Goal: Task Accomplishment & Management: Manage account settings

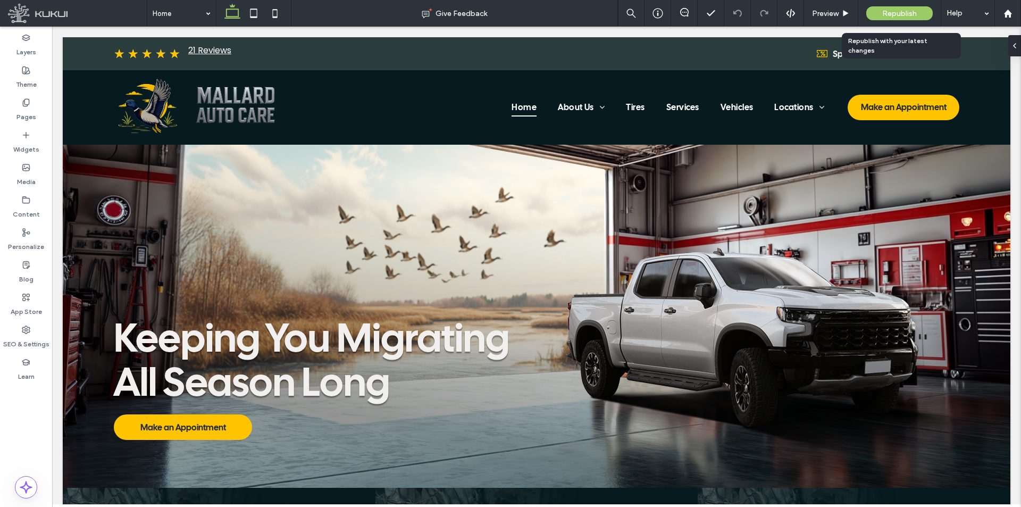
click at [895, 17] on span "Republish" at bounding box center [899, 13] width 35 height 9
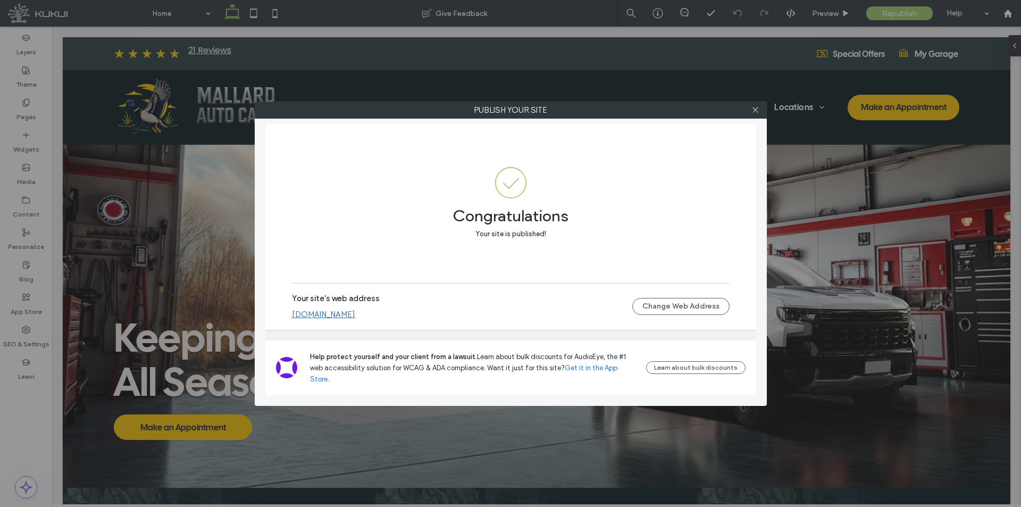
click at [355, 319] on link "autoworxcaliforniawebsiteredesign.kukuiwebsite.com" at bounding box center [323, 314] width 63 height 10
click at [758, 116] on span at bounding box center [755, 110] width 8 height 16
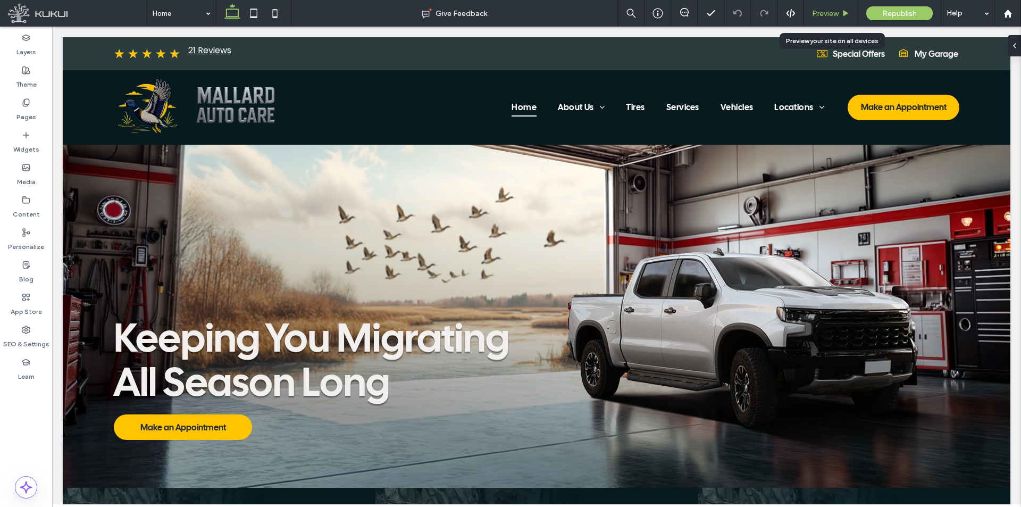
click at [836, 16] on span "Preview" at bounding box center [825, 13] width 27 height 9
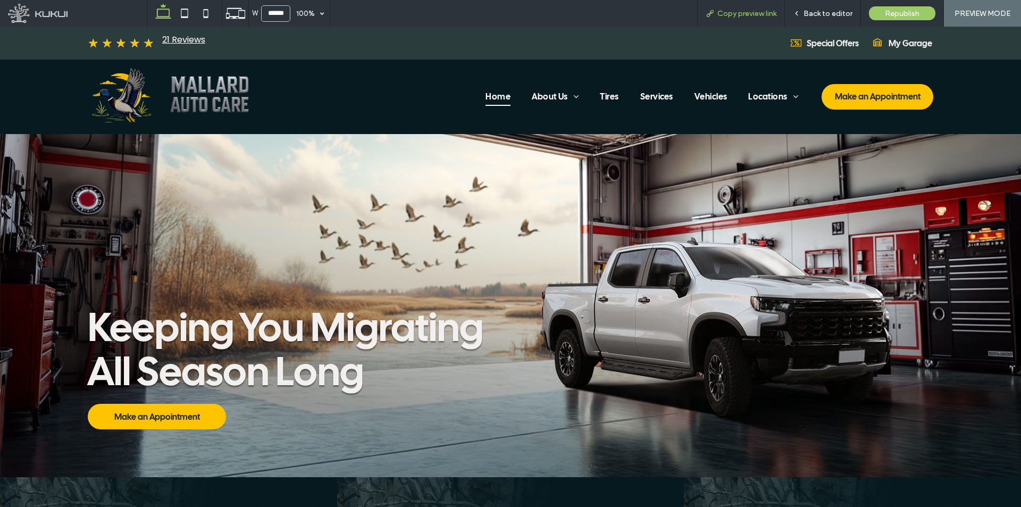
click at [736, 11] on span "Copy preview link" at bounding box center [746, 13] width 59 height 9
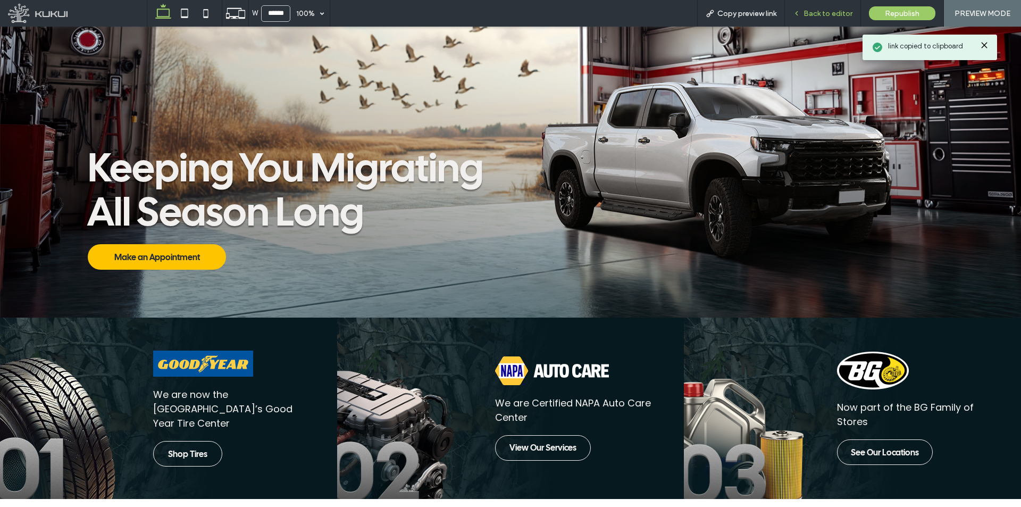
click at [826, 11] on span "Back to editor" at bounding box center [827, 13] width 49 height 9
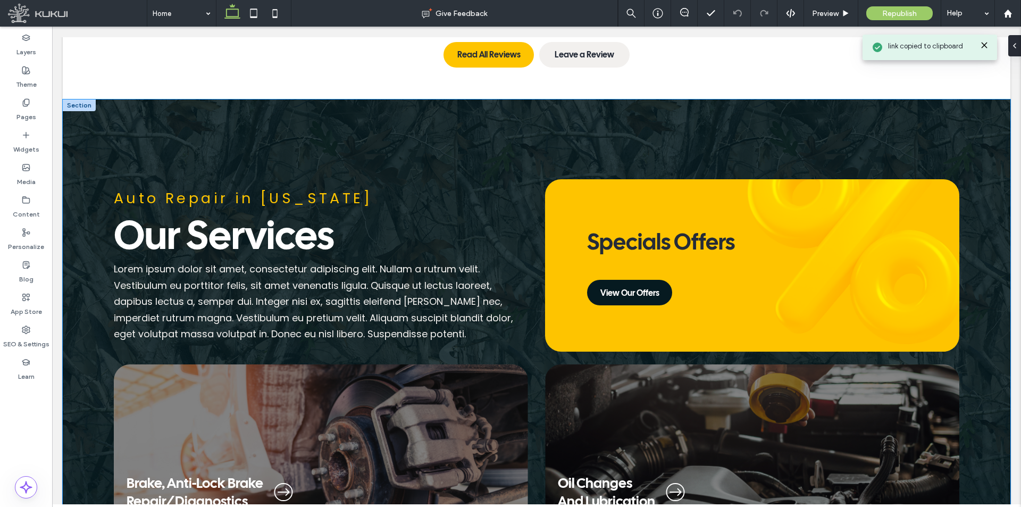
scroll to position [1074, 0]
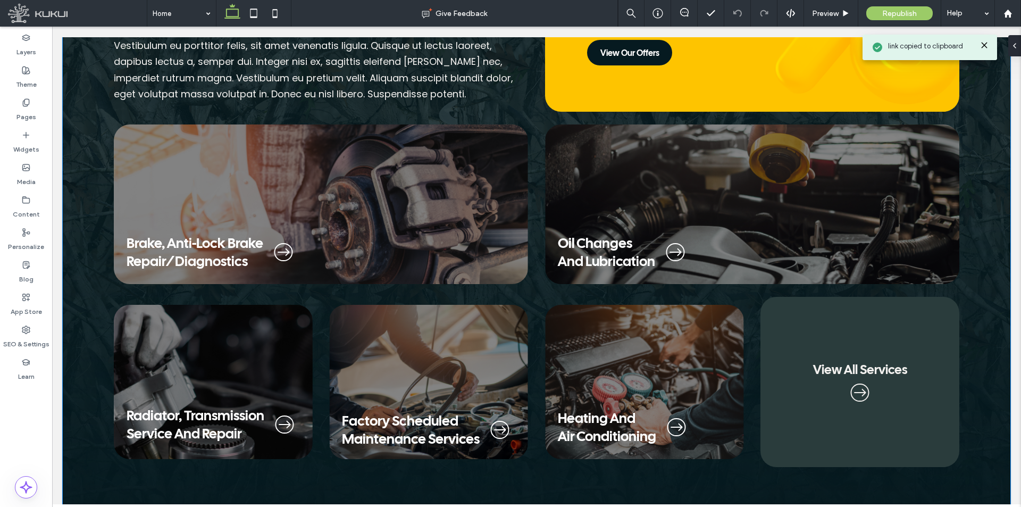
click at [381, 179] on link "Brake, Anti-Lock Brake Repair/Diagnostics" at bounding box center [321, 203] width 414 height 159
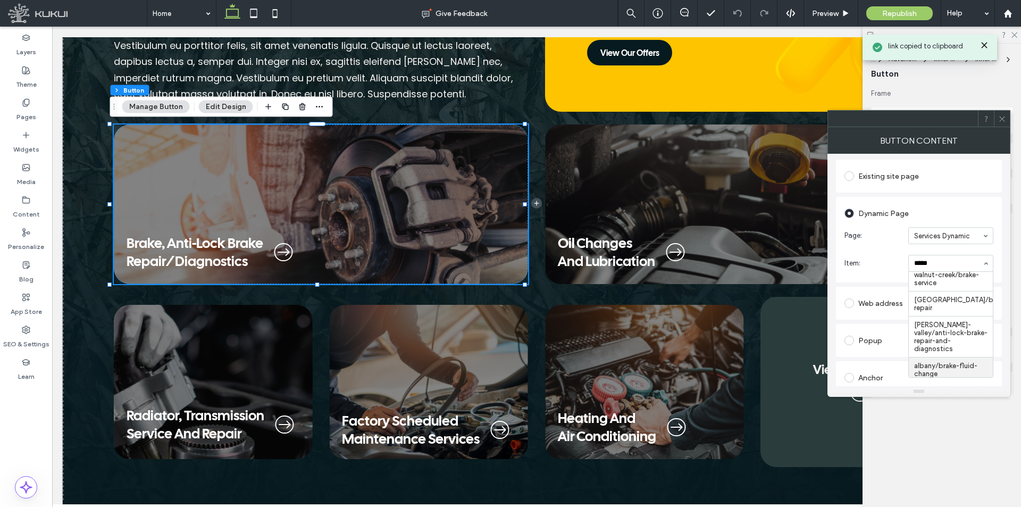
scroll to position [0, 0]
type input "*****"
click at [894, 245] on section "Page: Services Dynamic" at bounding box center [918, 236] width 149 height 28
click at [1002, 115] on icon at bounding box center [1002, 119] width 8 height 8
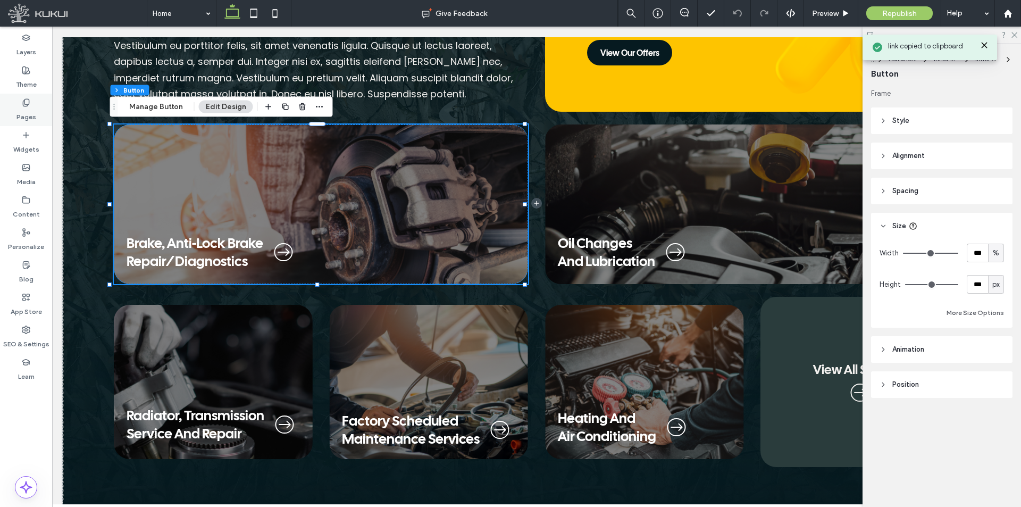
click at [19, 107] on label "Pages" at bounding box center [26, 114] width 20 height 15
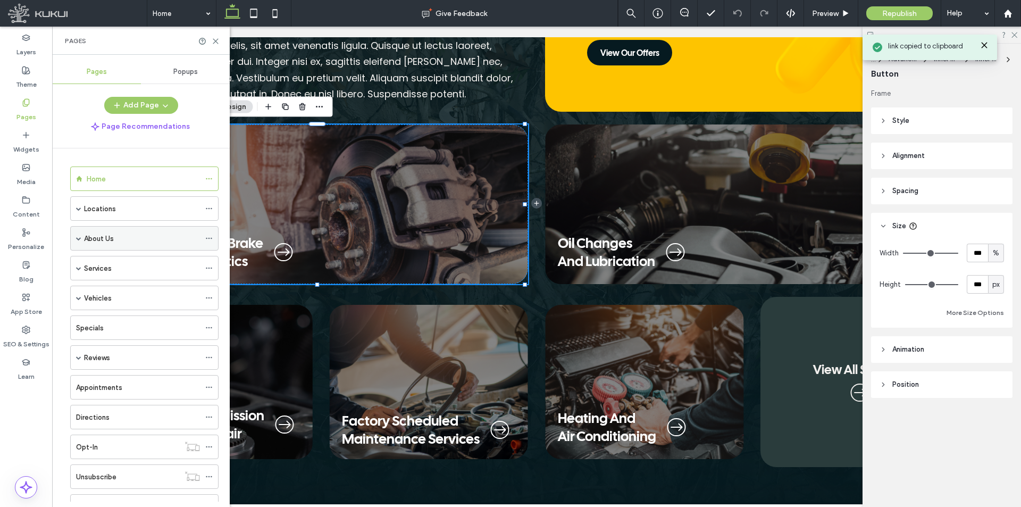
click at [77, 240] on span at bounding box center [78, 238] width 5 height 5
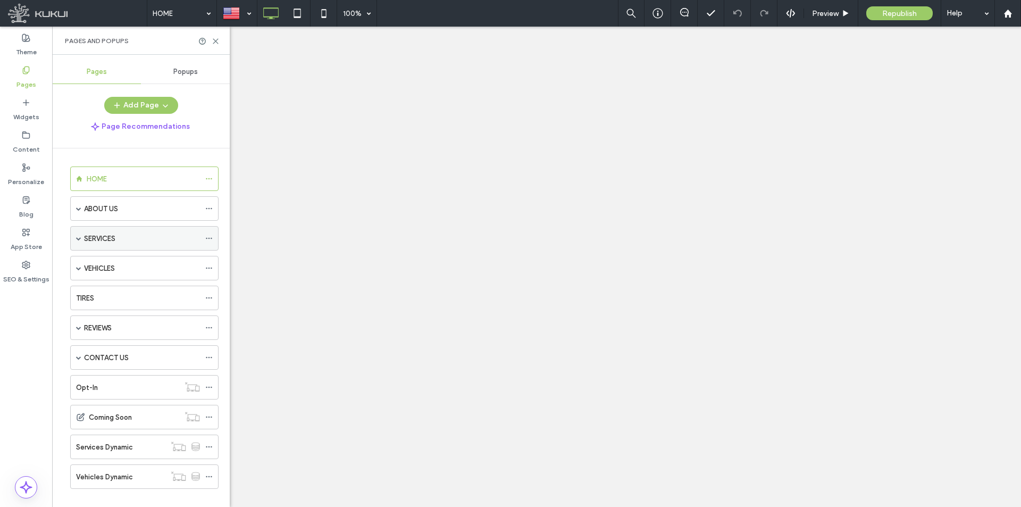
click at [82, 238] on div "SERVICES" at bounding box center [144, 238] width 148 height 24
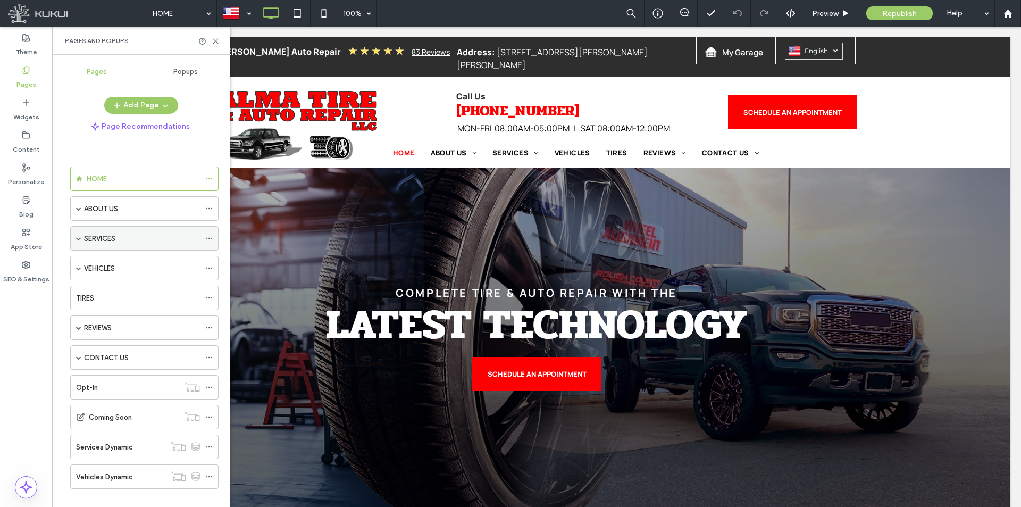
click at [79, 238] on span at bounding box center [78, 238] width 5 height 5
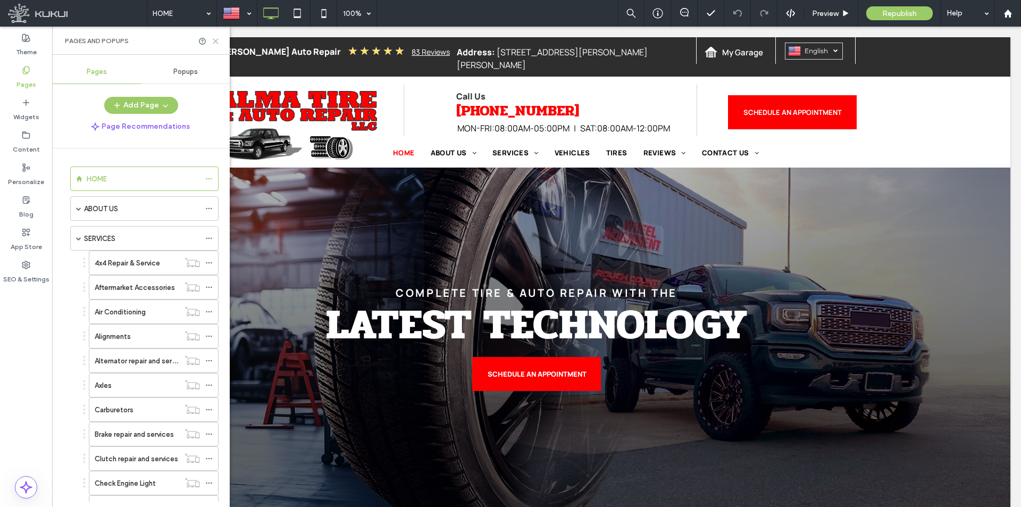
click at [215, 41] on use at bounding box center [215, 41] width 5 height 5
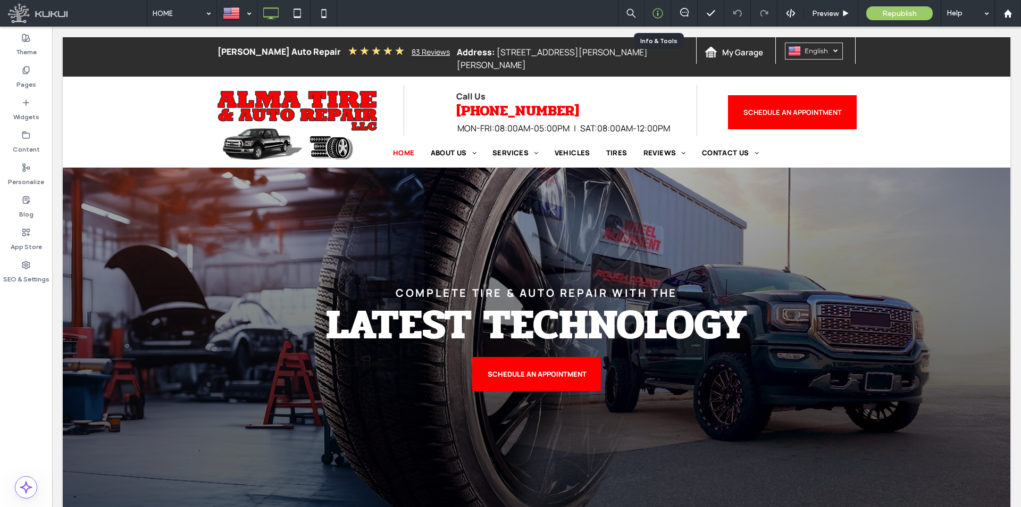
click at [660, 9] on icon at bounding box center [657, 13] width 11 height 11
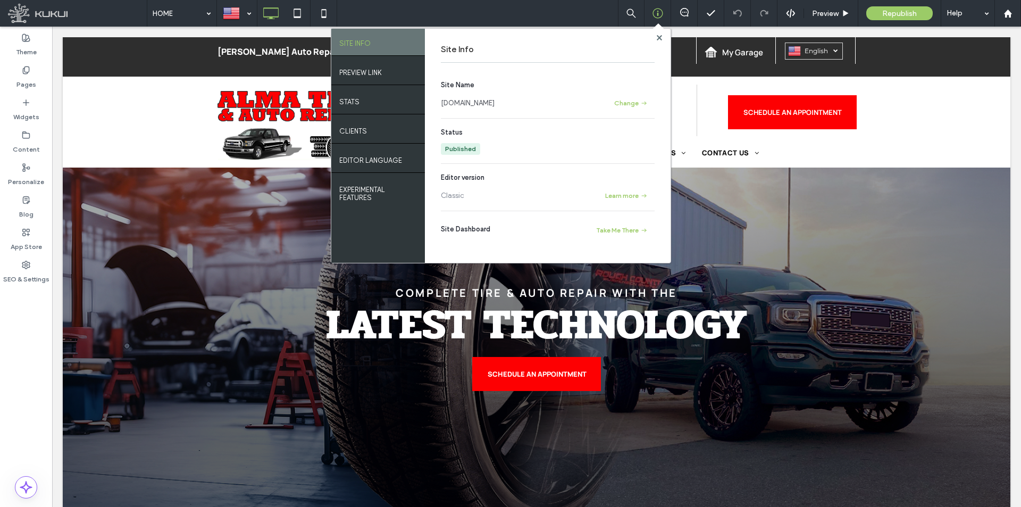
click at [494, 105] on link "[DOMAIN_NAME]" at bounding box center [468, 103] width 54 height 11
click at [830, 13] on span "Preview" at bounding box center [825, 13] width 27 height 9
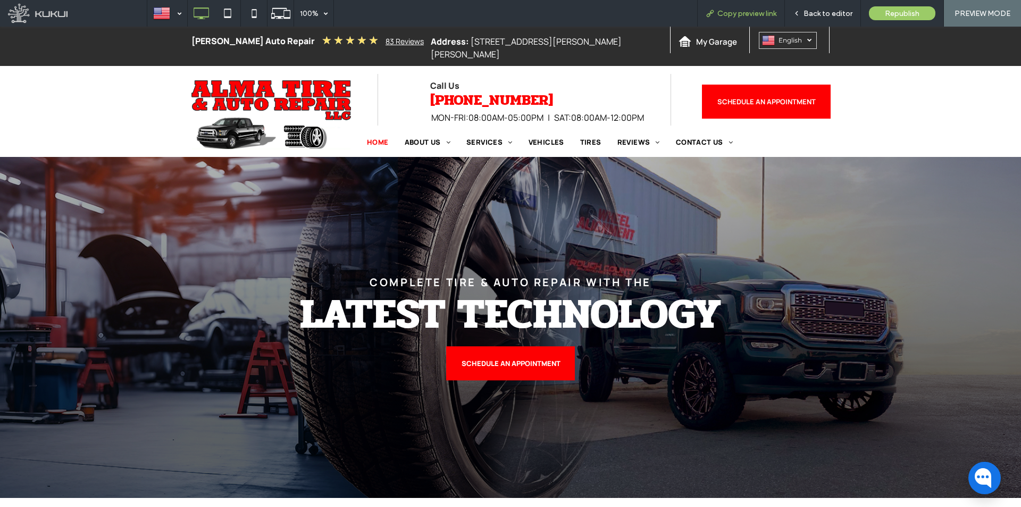
click at [730, 15] on span "Copy preview link" at bounding box center [746, 13] width 59 height 9
click at [813, 10] on span "Back to editor" at bounding box center [827, 13] width 49 height 9
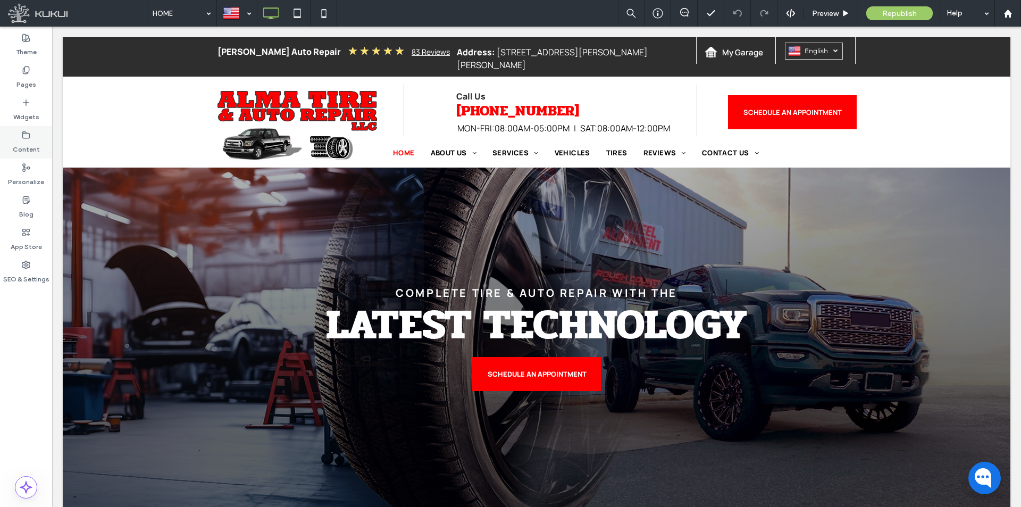
click at [30, 143] on label "Content" at bounding box center [26, 146] width 27 height 15
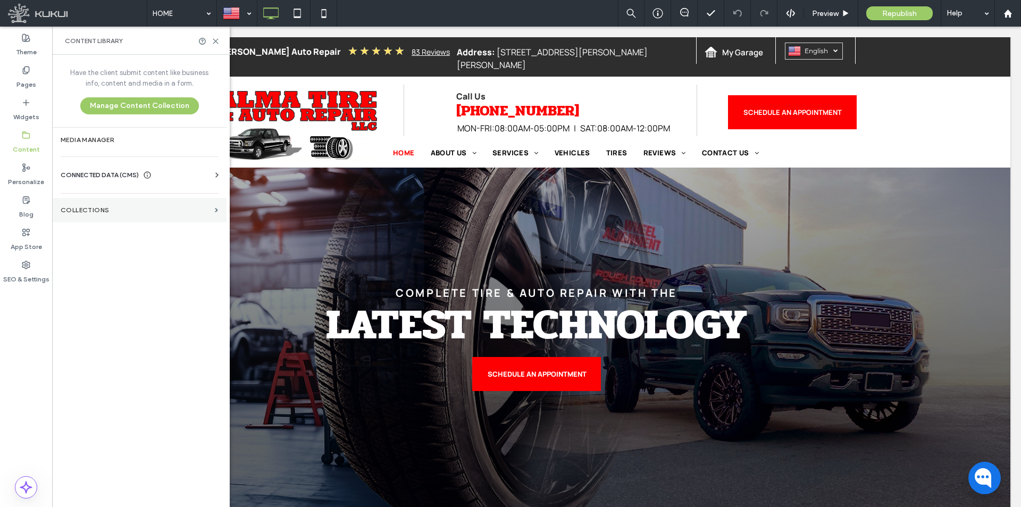
click at [115, 211] on label "Collections" at bounding box center [136, 209] width 150 height 7
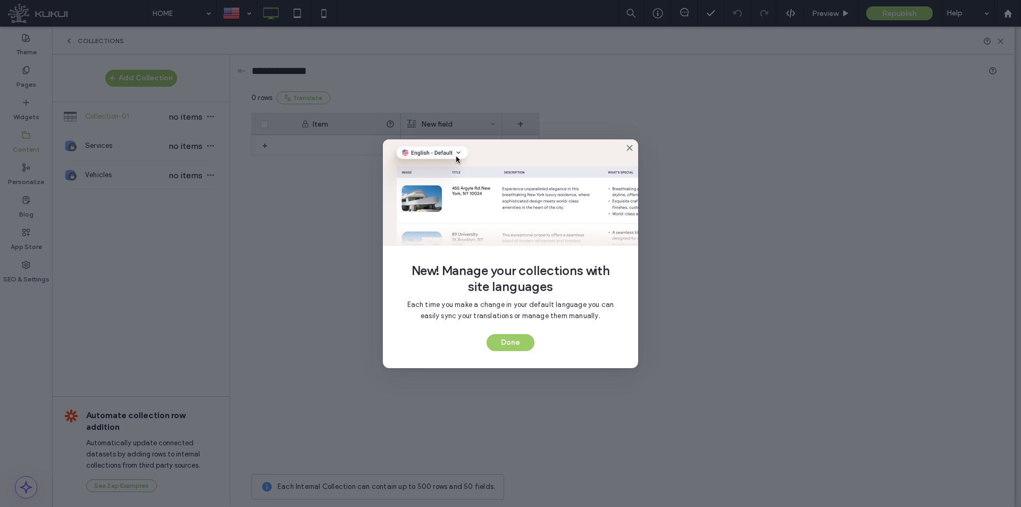
click at [143, 262] on div "New! Manage your collections with site languages Each time you make a change in…" at bounding box center [510, 253] width 1021 height 507
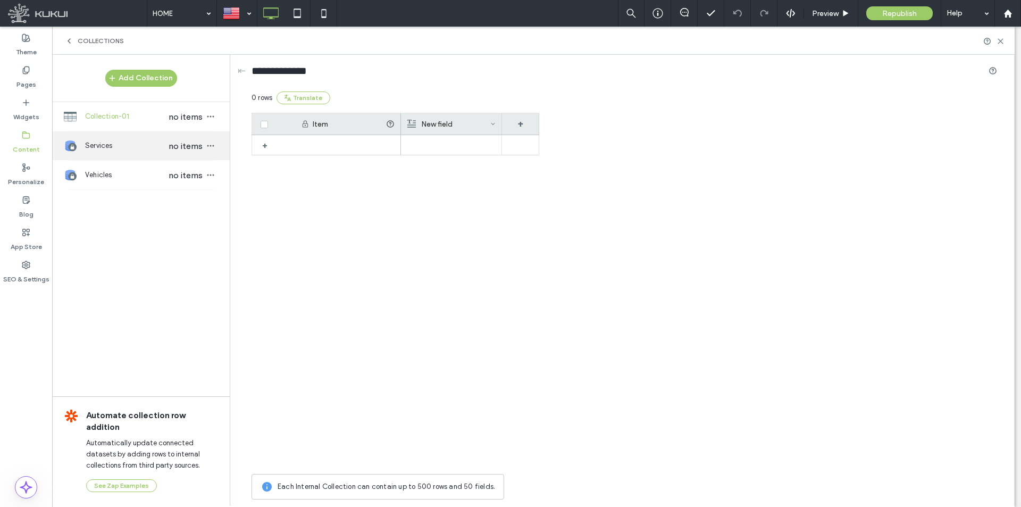
click at [162, 157] on div "Services no items" at bounding box center [141, 145] width 178 height 29
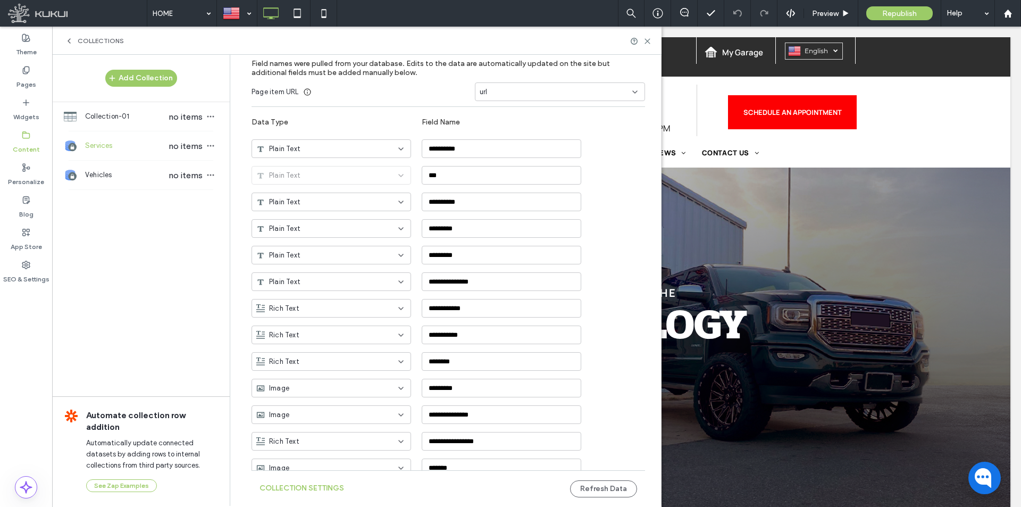
scroll to position [159, 0]
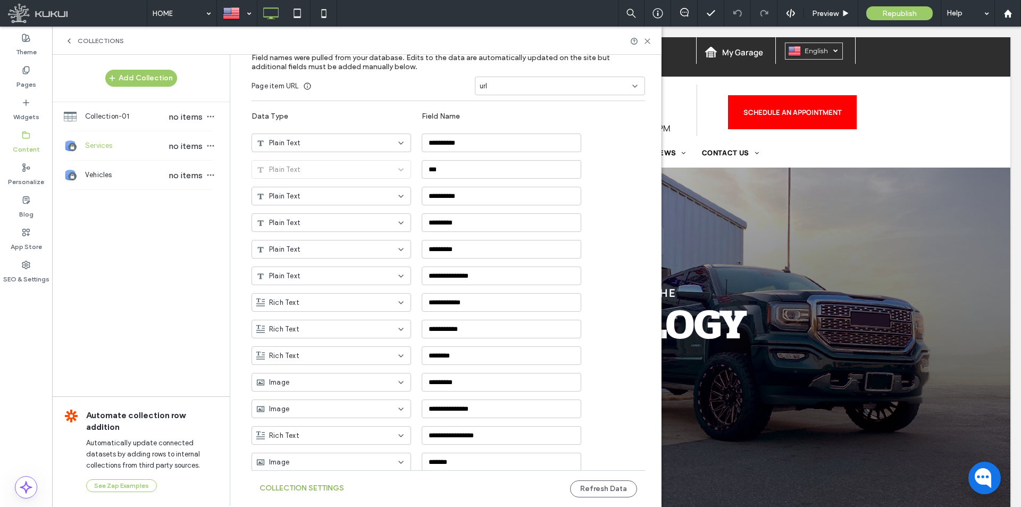
click at [301, 494] on button "Collection Settings" at bounding box center [301, 488] width 85 height 17
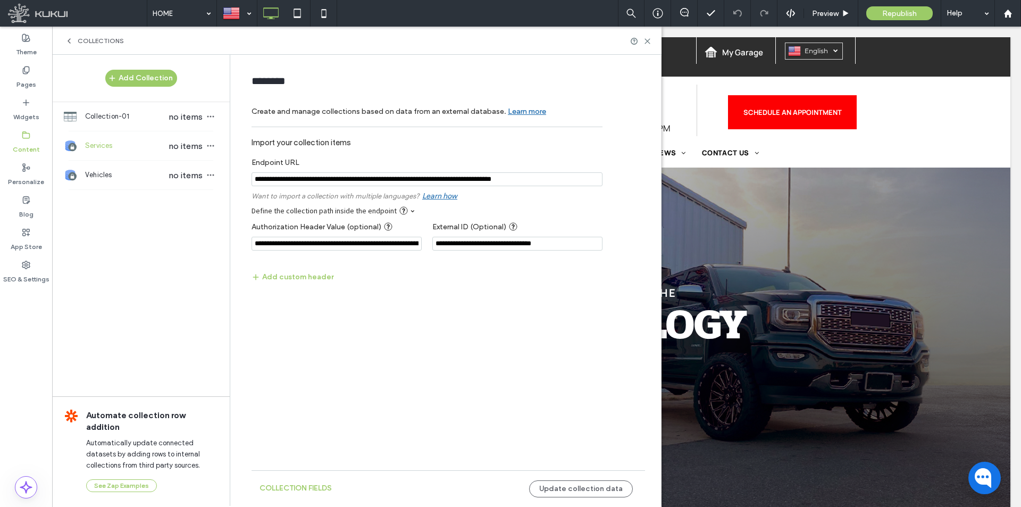
click at [161, 221] on div "Add Collection Collection-01 no items Services no items Vehicles no items Autom…" at bounding box center [141, 280] width 178 height 450
